Goal: Transaction & Acquisition: Book appointment/travel/reservation

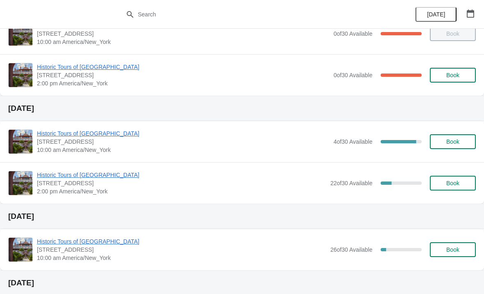
scroll to position [68, 0]
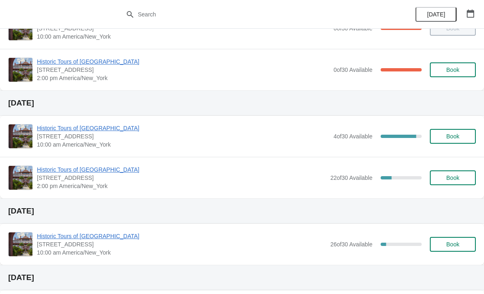
click at [455, 180] on span "Book" at bounding box center [452, 177] width 13 height 7
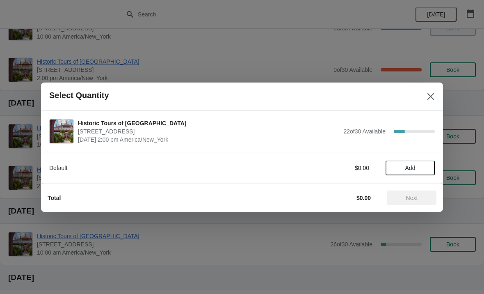
click at [411, 168] on span "Add" at bounding box center [410, 168] width 10 height 7
click at [425, 166] on icon at bounding box center [424, 167] width 9 height 9
click at [414, 196] on span "Next" at bounding box center [412, 198] width 12 height 7
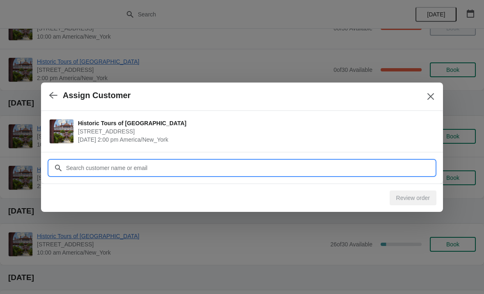
click at [141, 168] on input "Customer" at bounding box center [250, 167] width 369 height 15
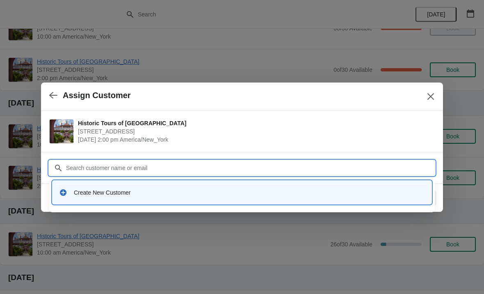
click at [141, 192] on div "Create New Customer" at bounding box center [249, 192] width 351 height 8
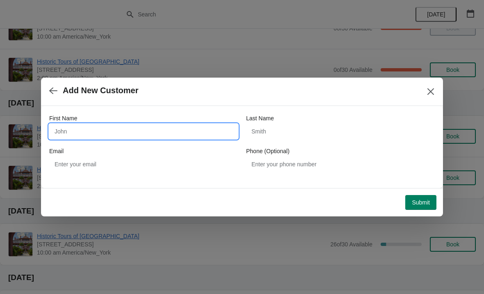
click at [103, 133] on input "First Name" at bounding box center [143, 131] width 189 height 15
type input "[PERSON_NAME]"
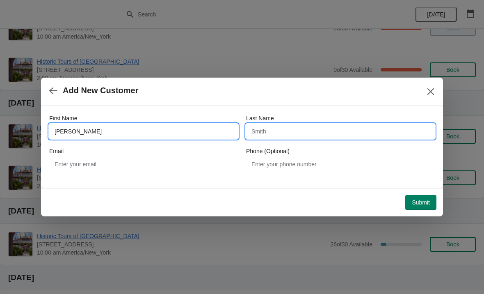
click at [298, 135] on input "Last Name" at bounding box center [340, 131] width 189 height 15
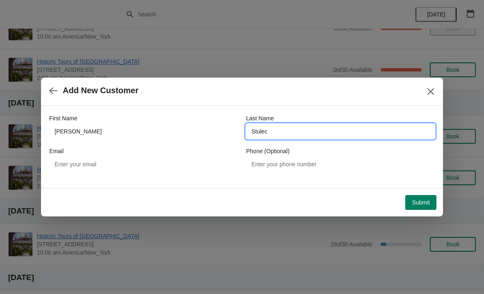
type input "Stulec"
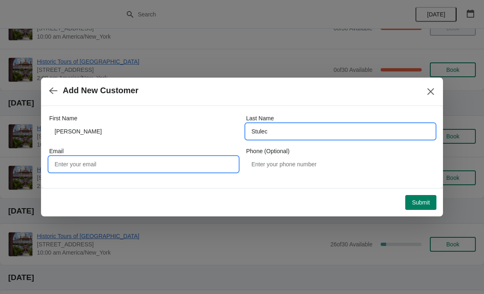
click at [104, 162] on input "Email" at bounding box center [143, 164] width 189 height 15
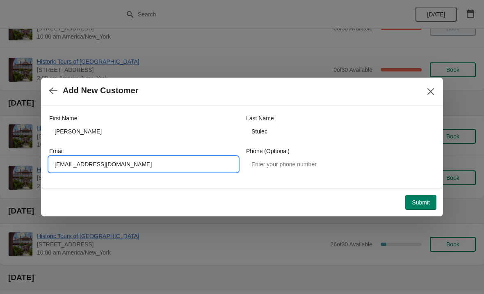
type input "[EMAIL_ADDRESS][DOMAIN_NAME]"
click at [205, 105] on div "Add New Customer" at bounding box center [242, 92] width 402 height 28
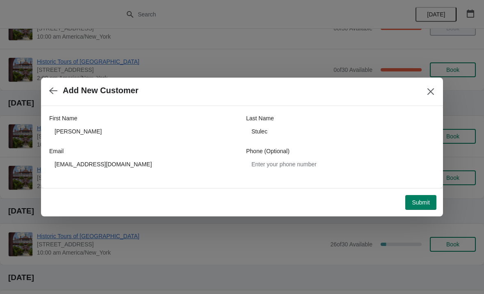
click at [424, 200] on span "Submit" at bounding box center [421, 202] width 18 height 7
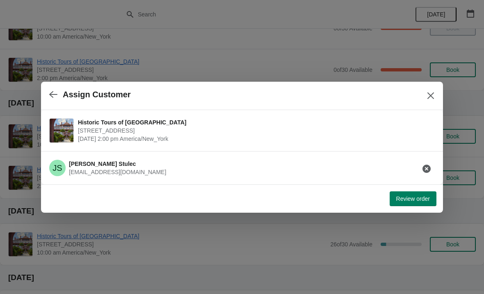
click at [414, 204] on button "Review order" at bounding box center [413, 198] width 47 height 15
